Goal: Transaction & Acquisition: Purchase product/service

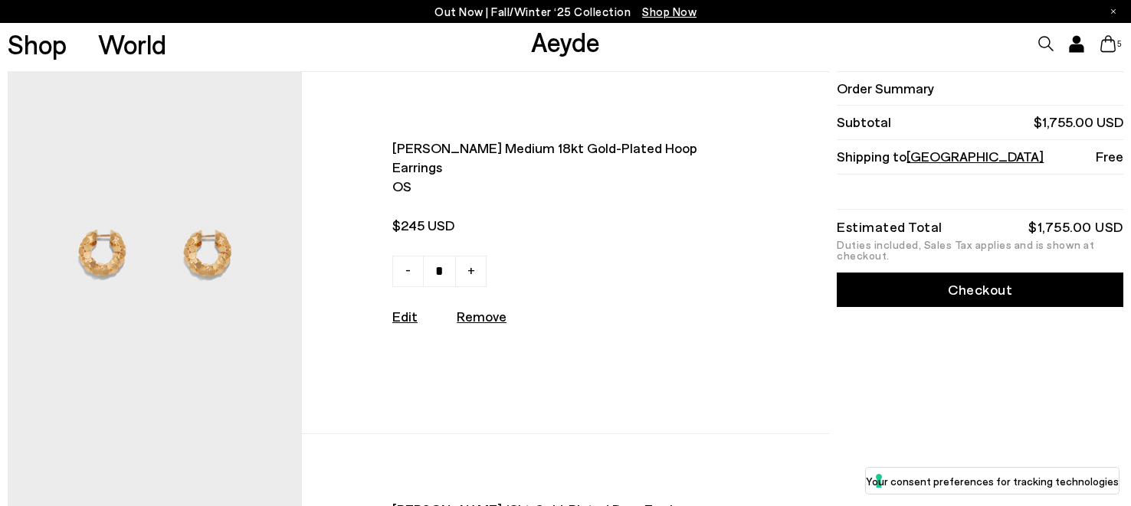
click at [1044, 42] on icon at bounding box center [1045, 43] width 15 height 15
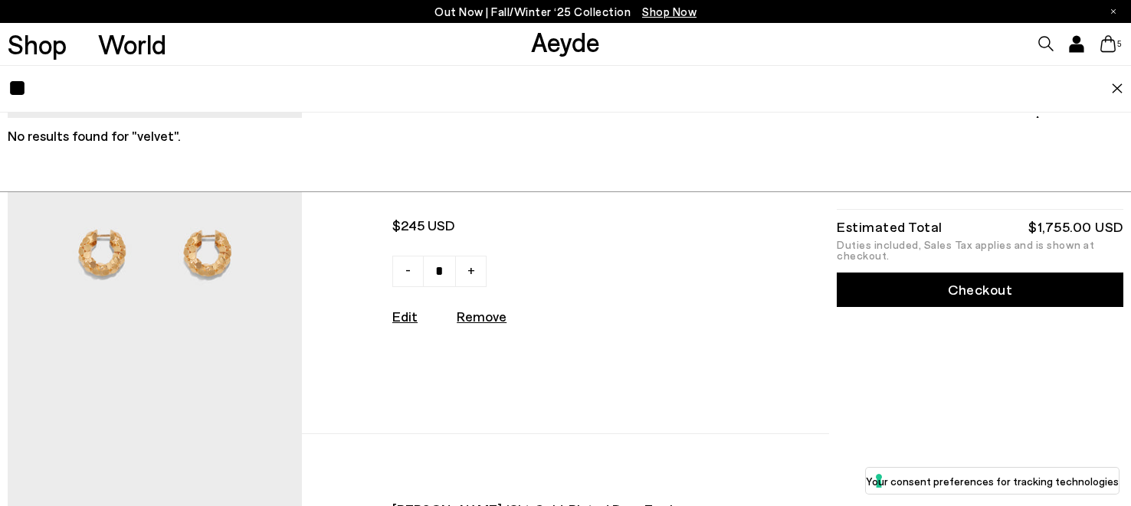
type input "*"
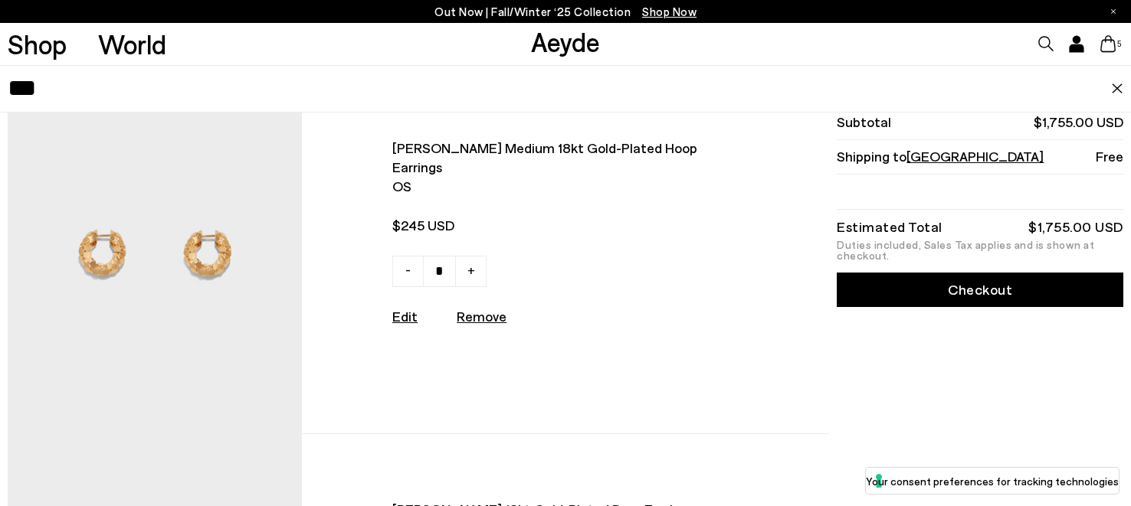
type input "***"
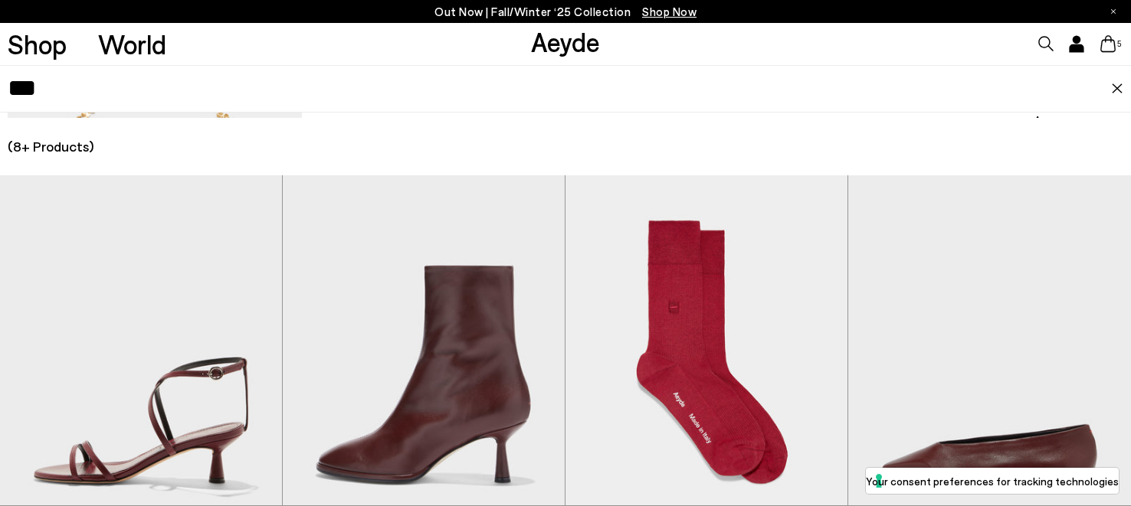
scroll to position [547, 0]
